Goal: Information Seeking & Learning: Learn about a topic

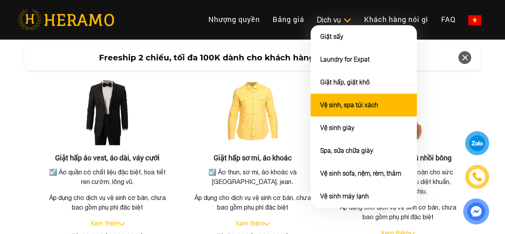
scroll to position [1472, 0]
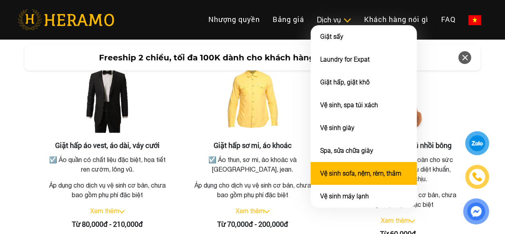
click at [311, 182] on li "Vệ sinh sofa, nệm, rèm, thảm" at bounding box center [364, 173] width 106 height 23
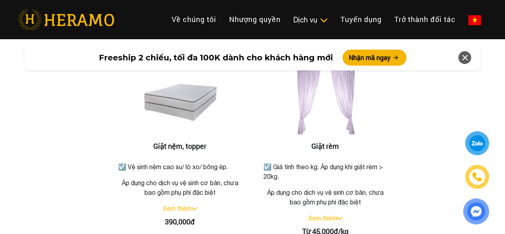
scroll to position [1287, 0]
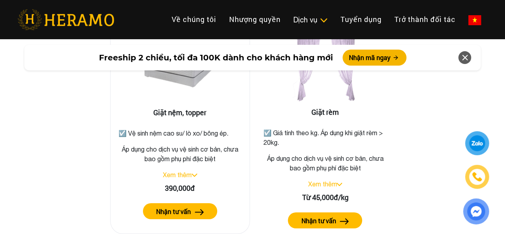
click at [190, 171] on link "Xem thêm" at bounding box center [177, 174] width 29 height 7
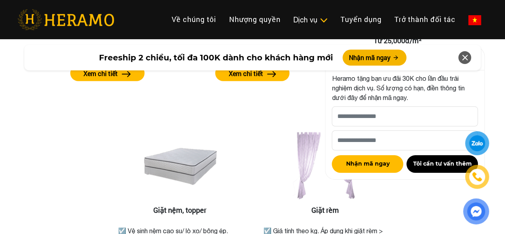
scroll to position [1177, 0]
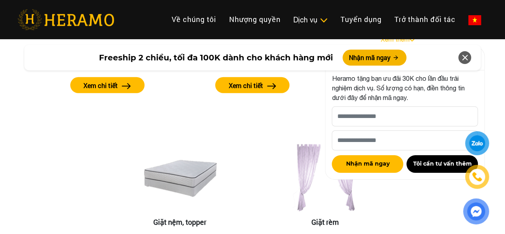
click at [467, 55] on icon at bounding box center [465, 57] width 10 height 14
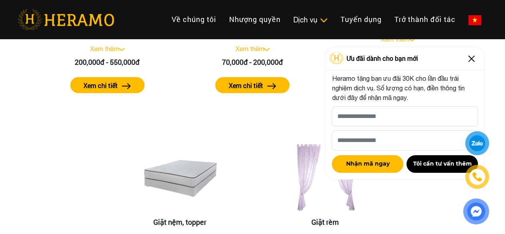
click at [470, 63] on img at bounding box center [471, 58] width 13 height 13
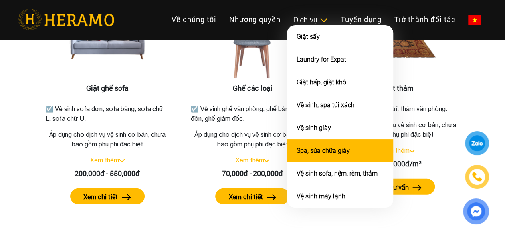
scroll to position [1067, 0]
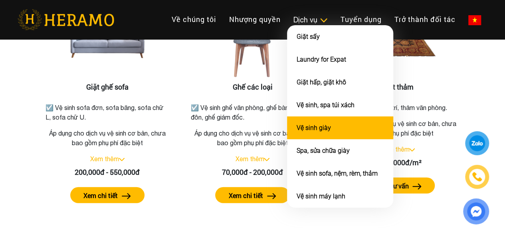
click at [297, 131] on link "Vệ sinh giày" at bounding box center [314, 128] width 34 height 8
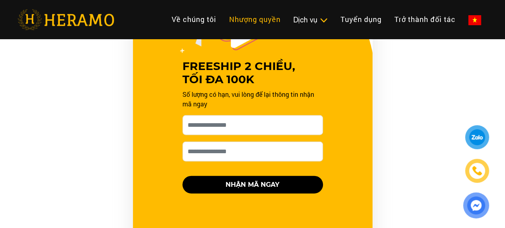
scroll to position [839, 0]
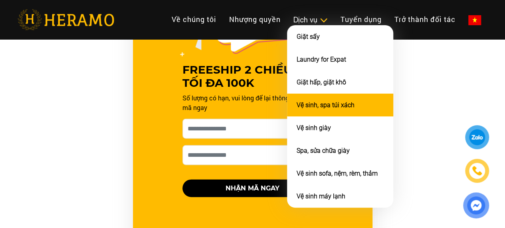
click at [297, 109] on link "Vệ sinh, spa túi xách" at bounding box center [326, 105] width 58 height 8
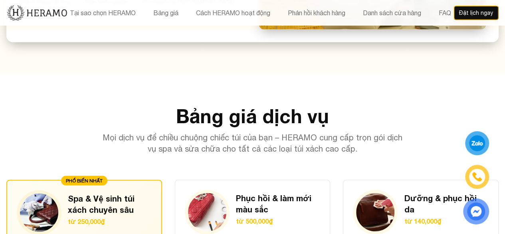
scroll to position [839, 0]
